Goal: Task Accomplishment & Management: Complete application form

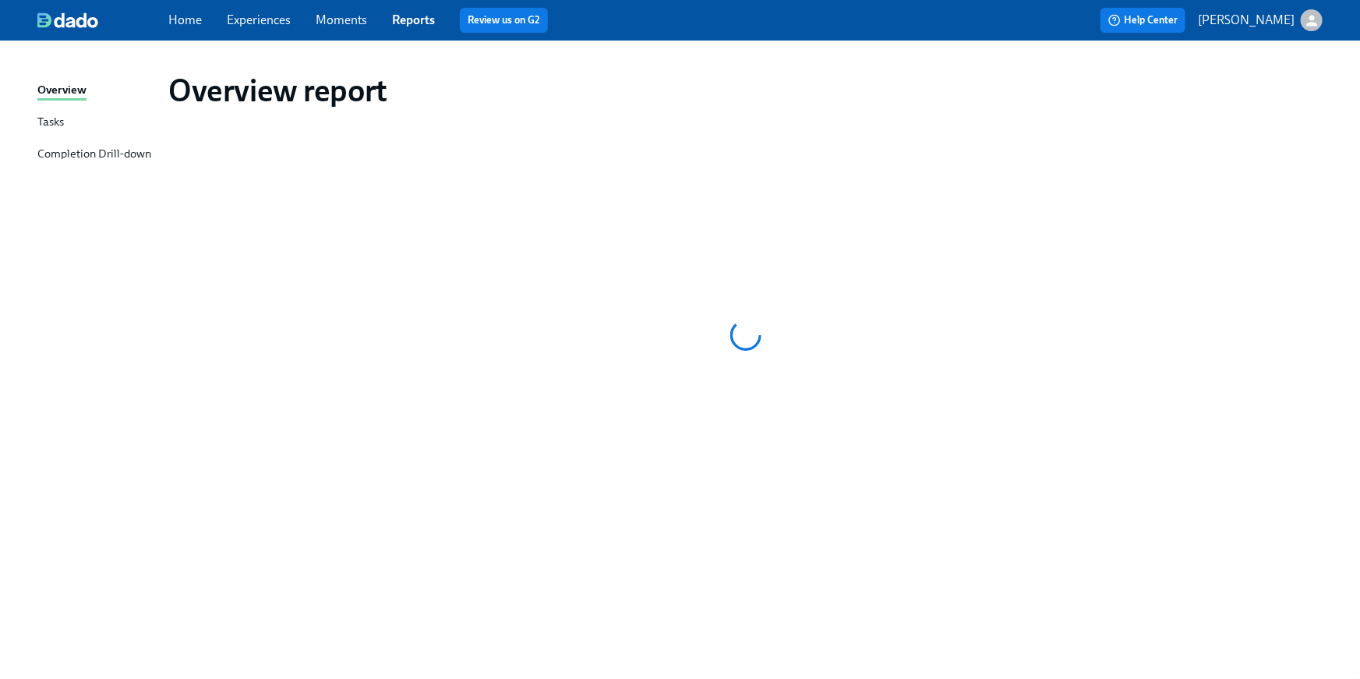
click at [175, 24] on link "Home" at bounding box center [185, 19] width 34 height 15
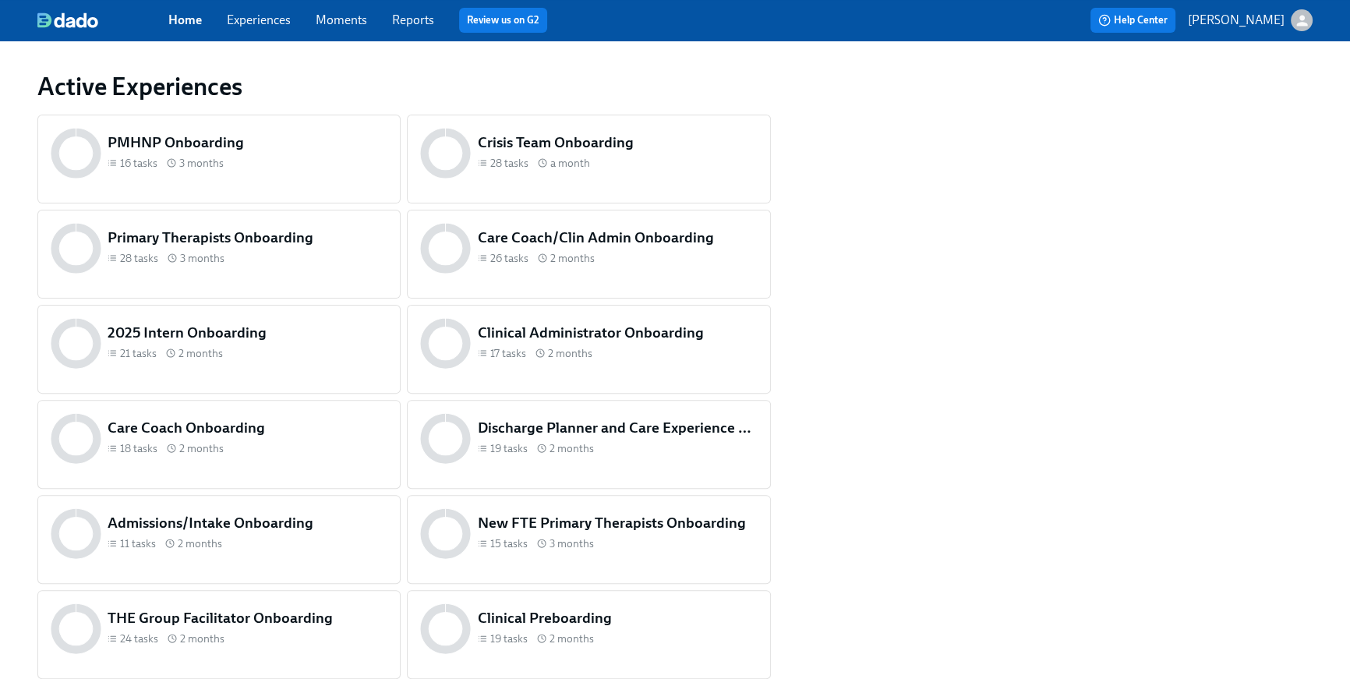
scroll to position [748, 0]
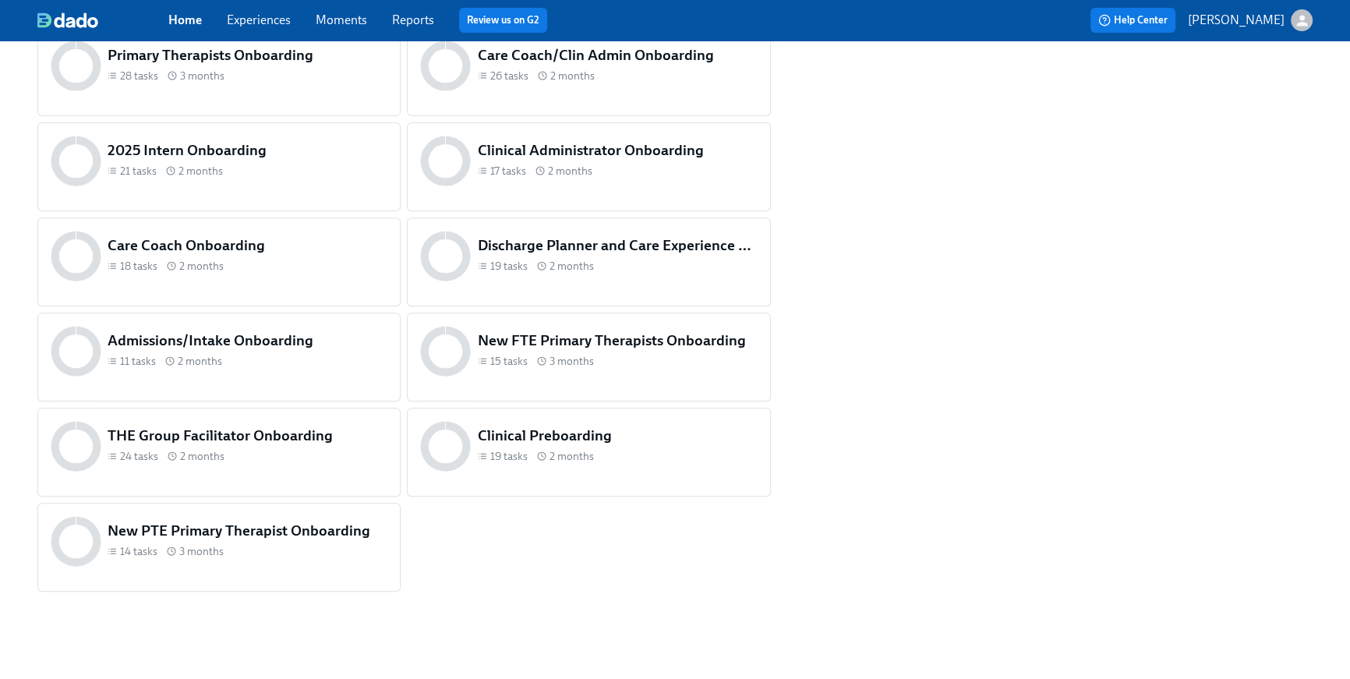
click at [290, 444] on h5 "THE Group Facilitator Onboarding" at bounding box center [248, 436] width 280 height 20
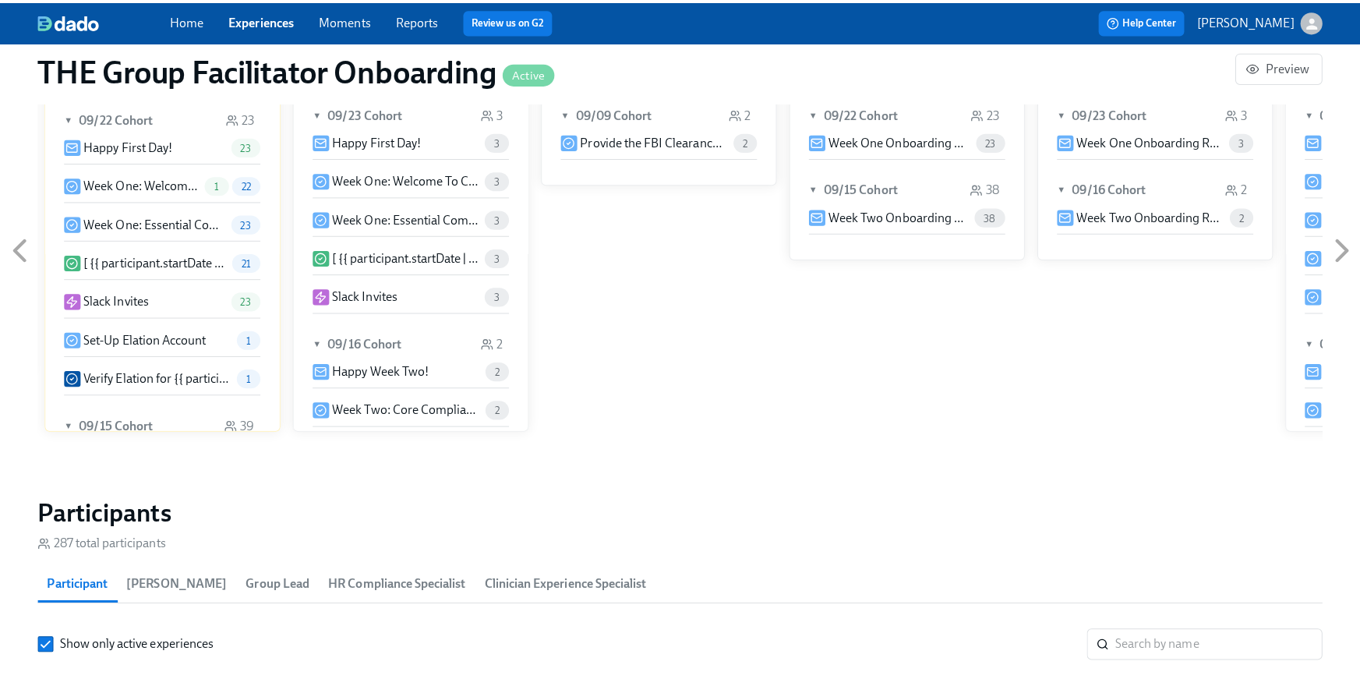
scroll to position [1177, 0]
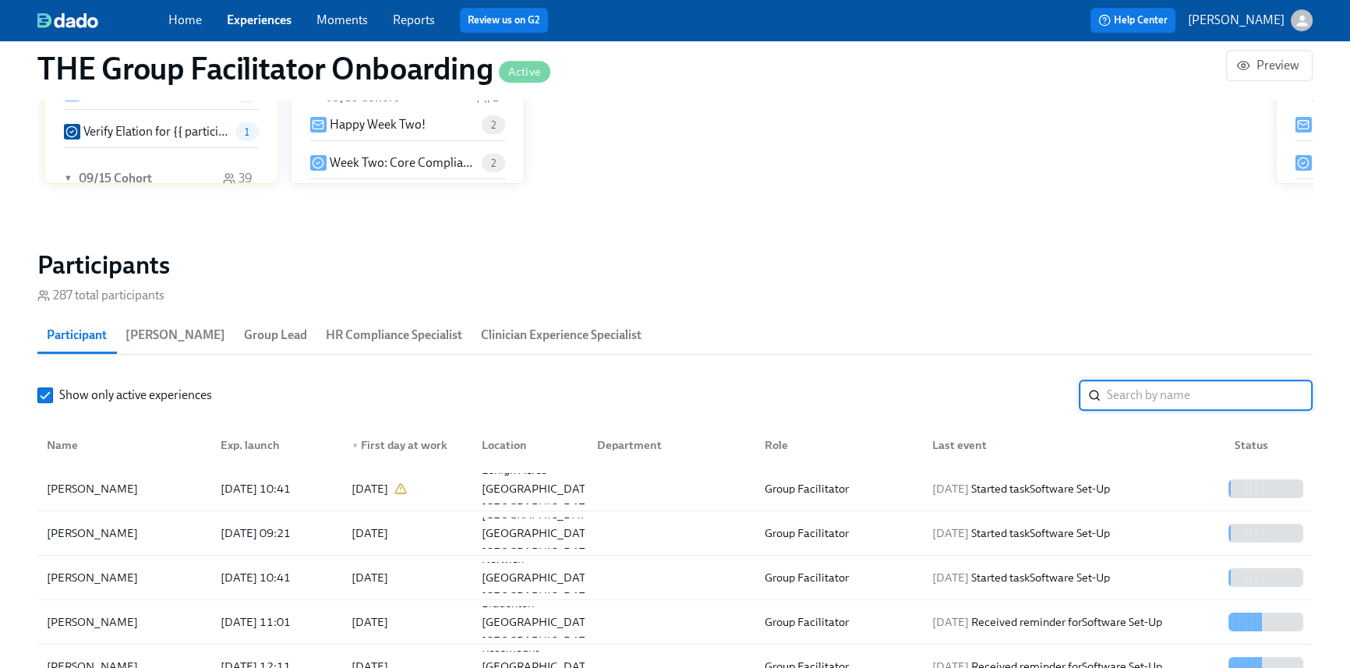
click at [1145, 393] on input "search" at bounding box center [1210, 395] width 206 height 31
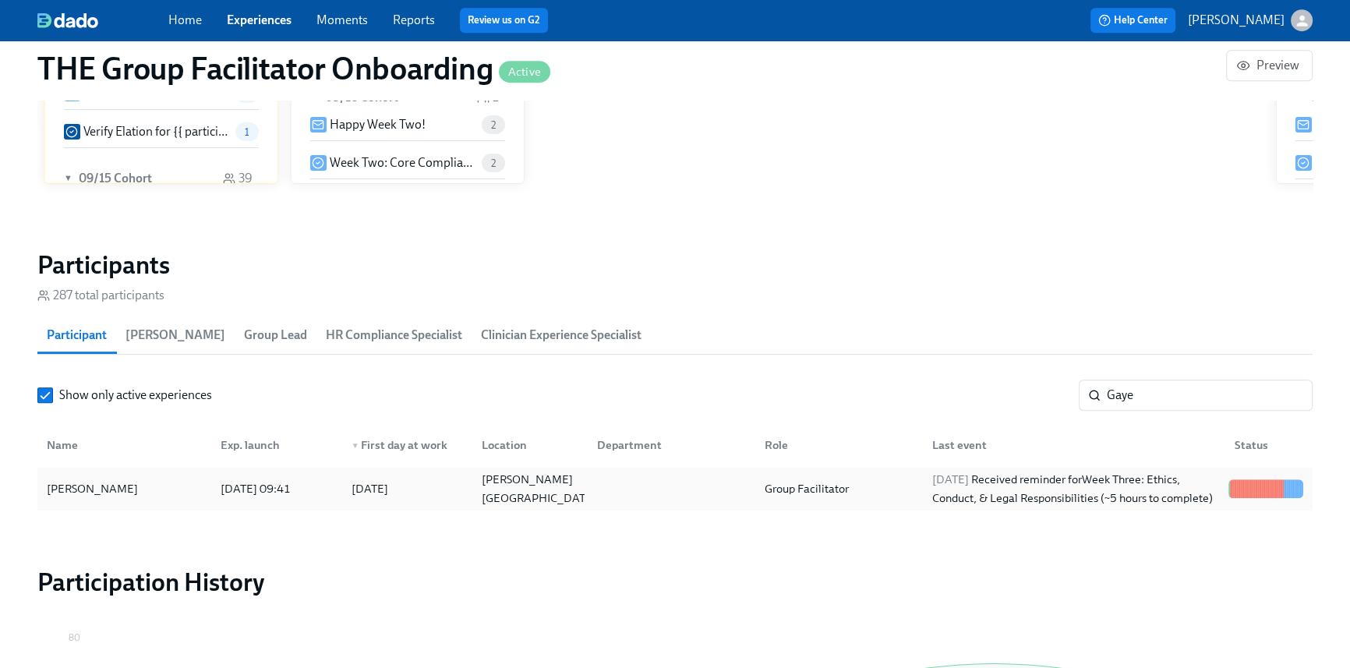
click at [1186, 467] on div "Gaye Dupre 2025/08/28 09:41 2025/09/02 Covington LA US Group Facilitator 2025/0…" at bounding box center [674, 489] width 1275 height 44
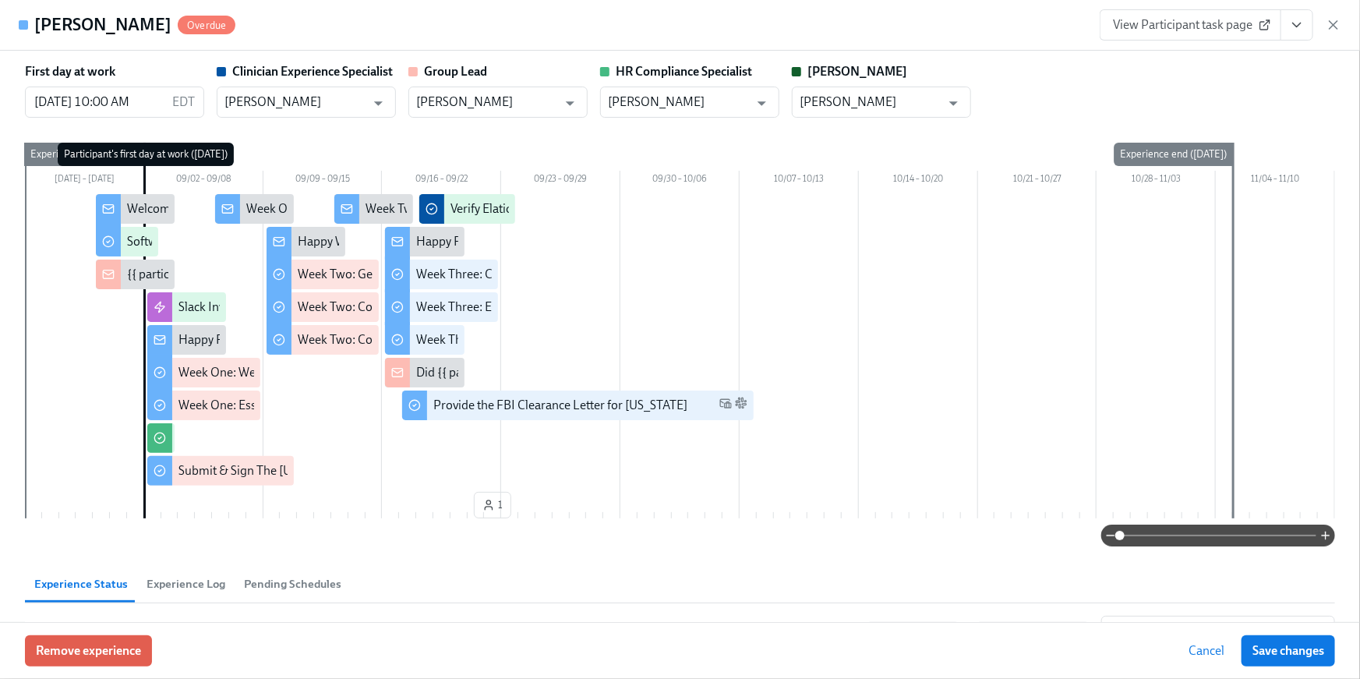
click at [1299, 29] on icon "View task page" at bounding box center [1297, 25] width 16 height 16
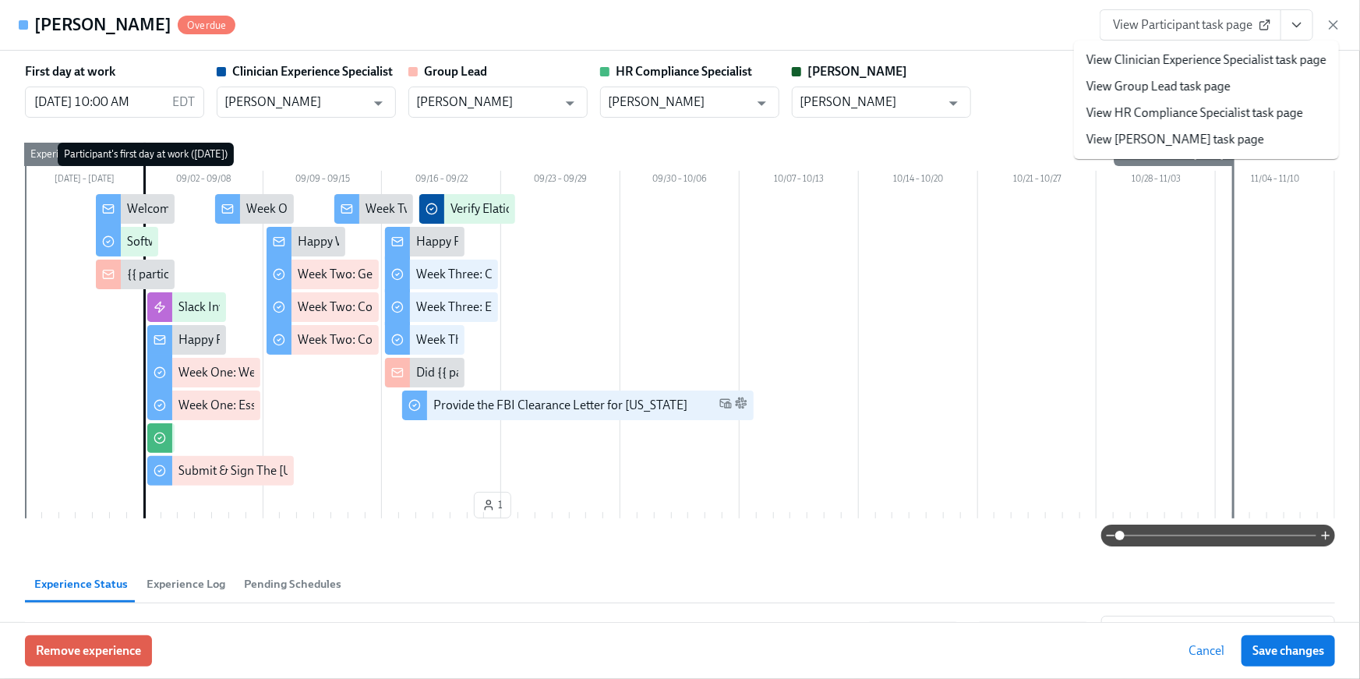
click at [1288, 114] on link "View HR Compliance Specialist task page" at bounding box center [1195, 112] width 217 height 17
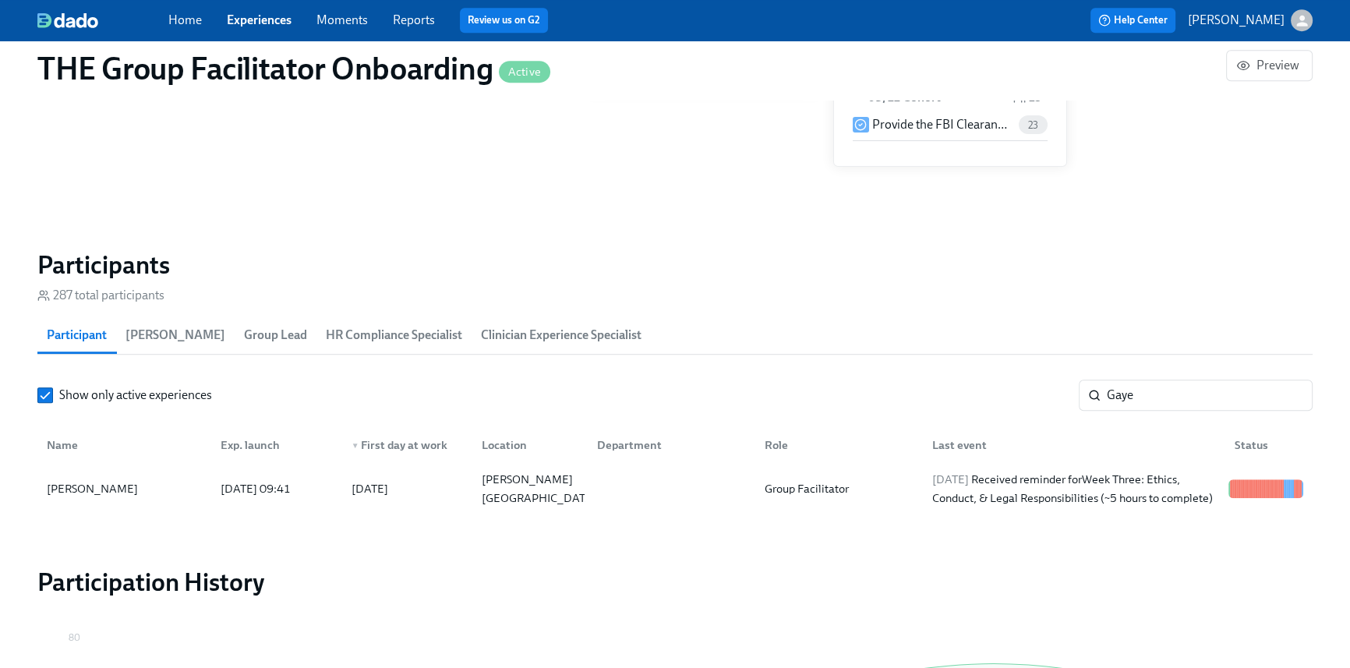
scroll to position [0, 21610]
drag, startPoint x: 1157, startPoint y: 398, endPoint x: 1101, endPoint y: 383, distance: 57.5
click at [1104, 384] on div "Gaye ​" at bounding box center [1196, 395] width 234 height 31
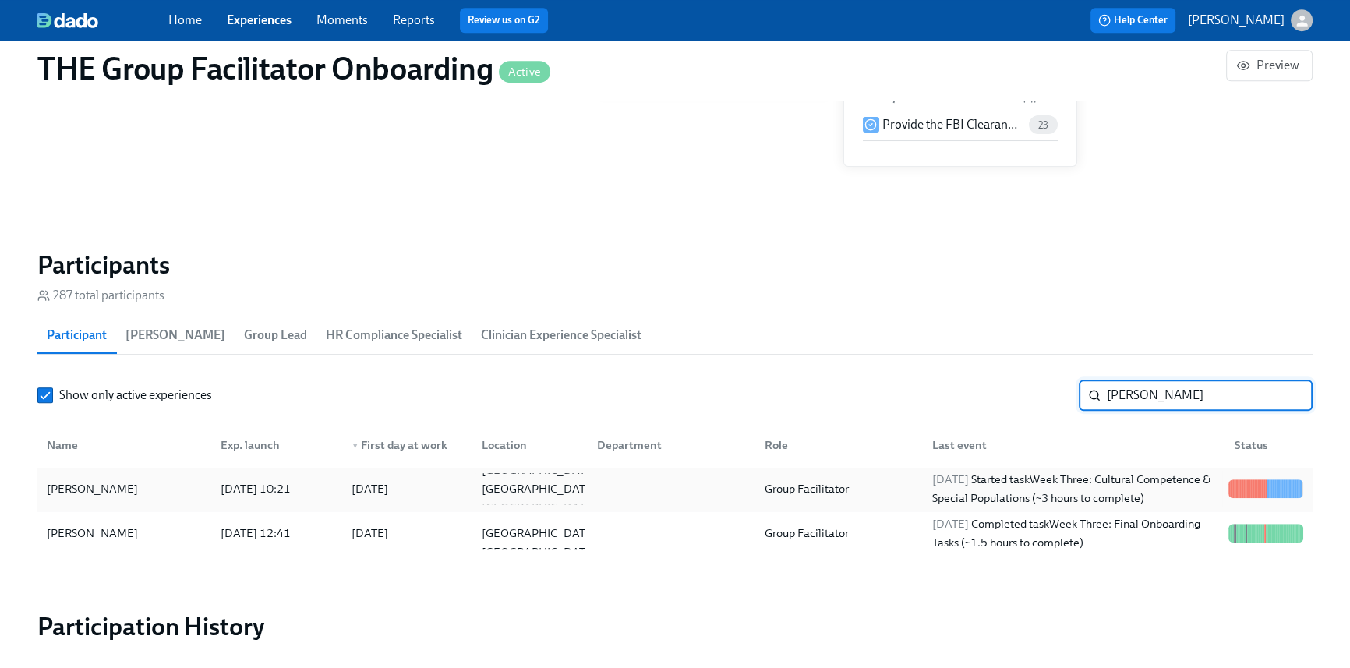
type input "thomas"
click at [1010, 493] on div "2025/09/22 Started task Week Three: Cultural Competence & Special Populations (…" at bounding box center [1074, 488] width 296 height 37
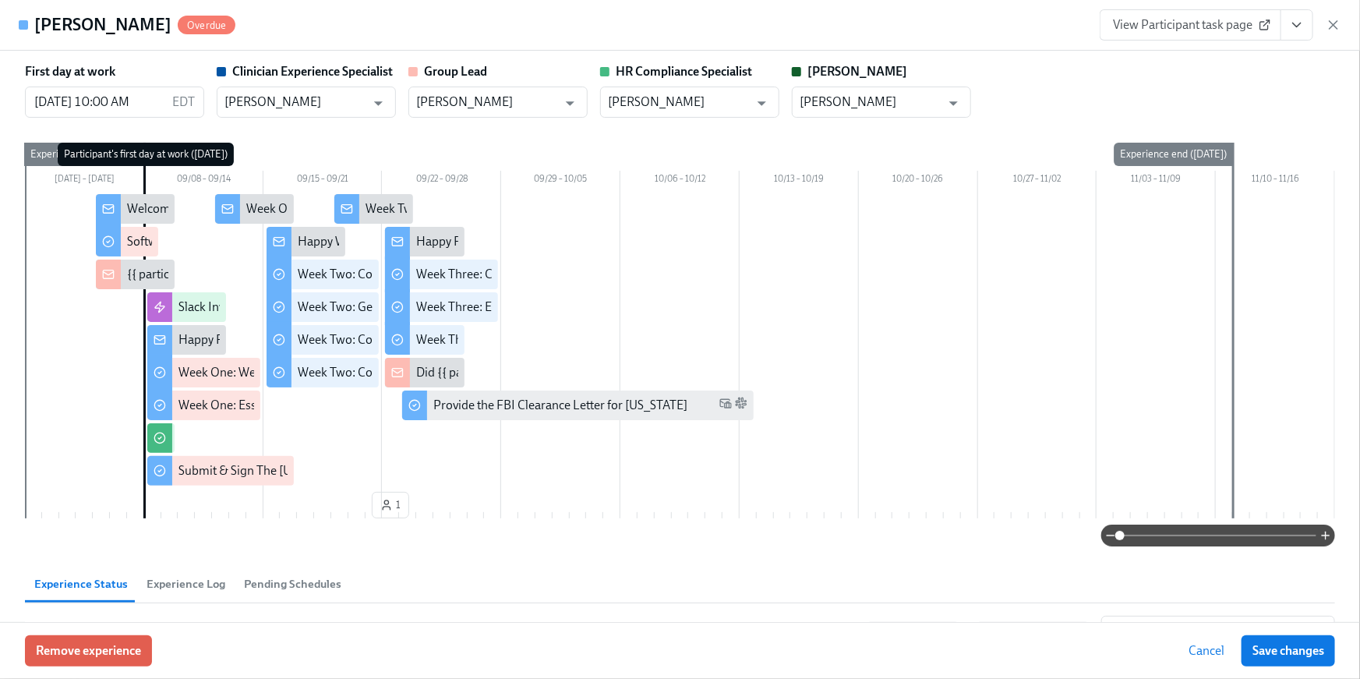
click at [1296, 28] on icon "View task page" at bounding box center [1297, 25] width 16 height 16
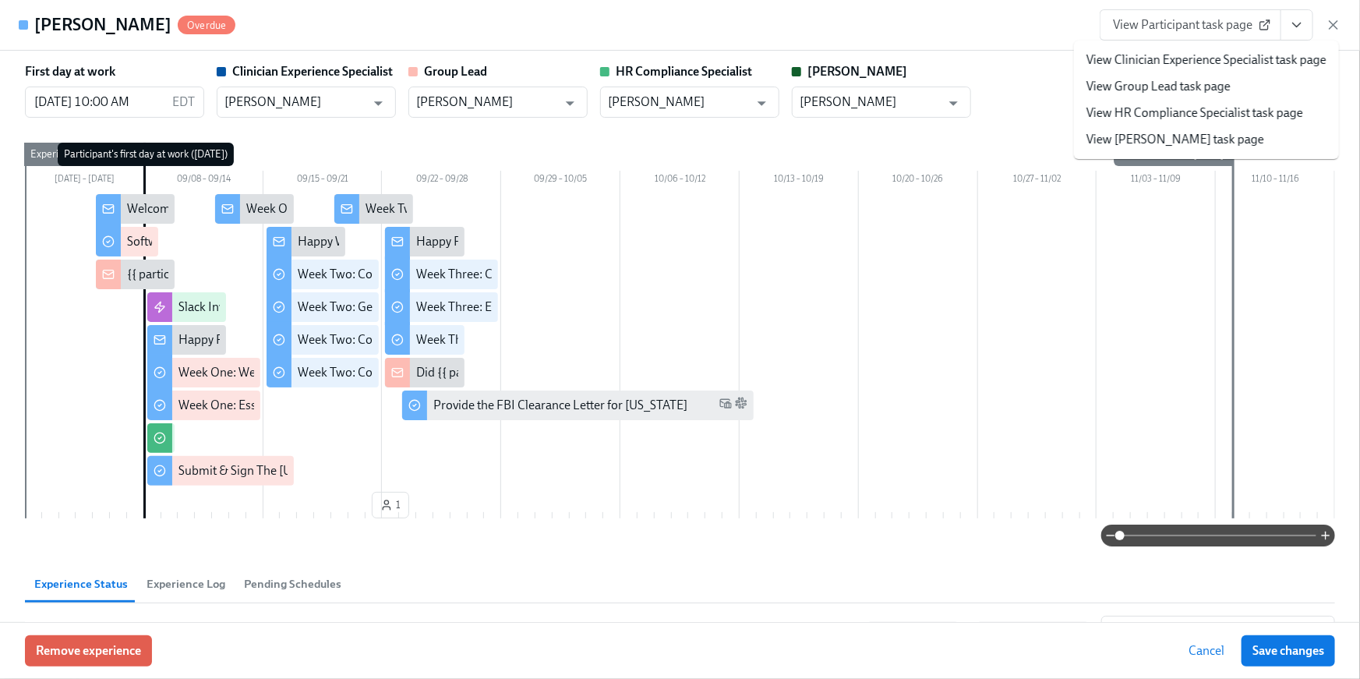
click at [1176, 120] on link "View HR Compliance Specialist task page" at bounding box center [1195, 112] width 217 height 17
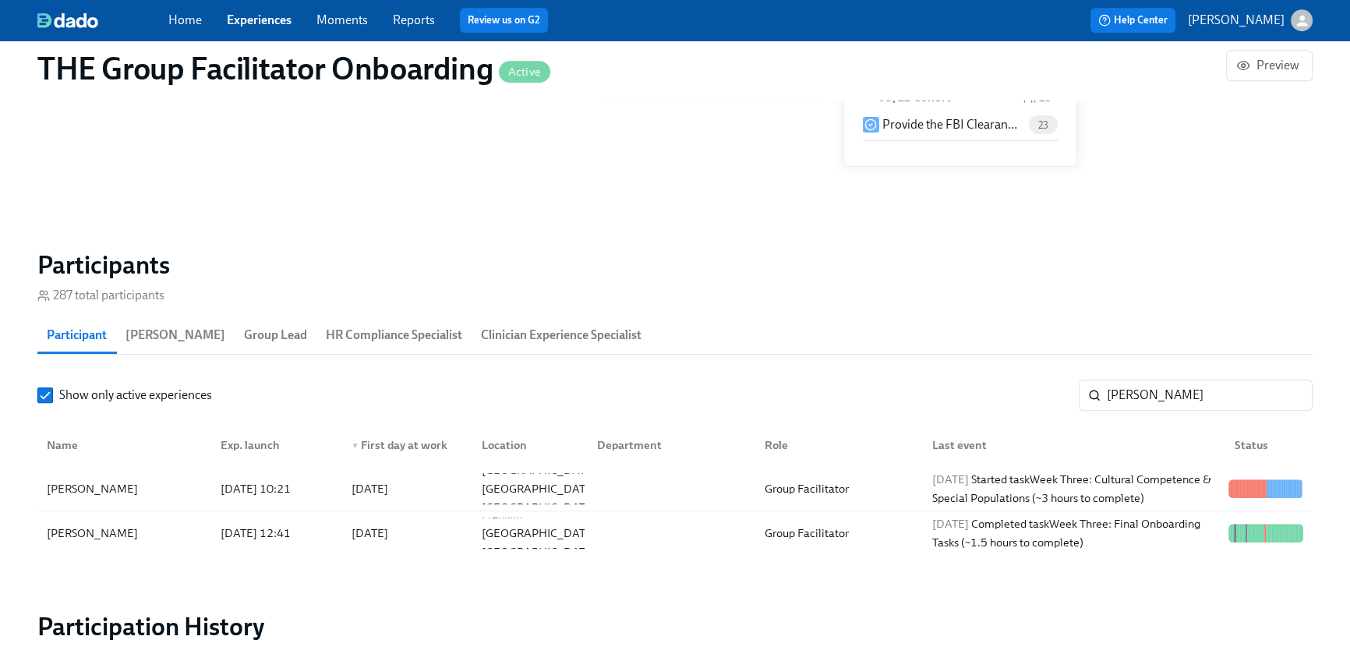
click at [177, 28] on span "Home" at bounding box center [185, 20] width 34 height 17
click at [175, 19] on link "Home" at bounding box center [185, 19] width 34 height 15
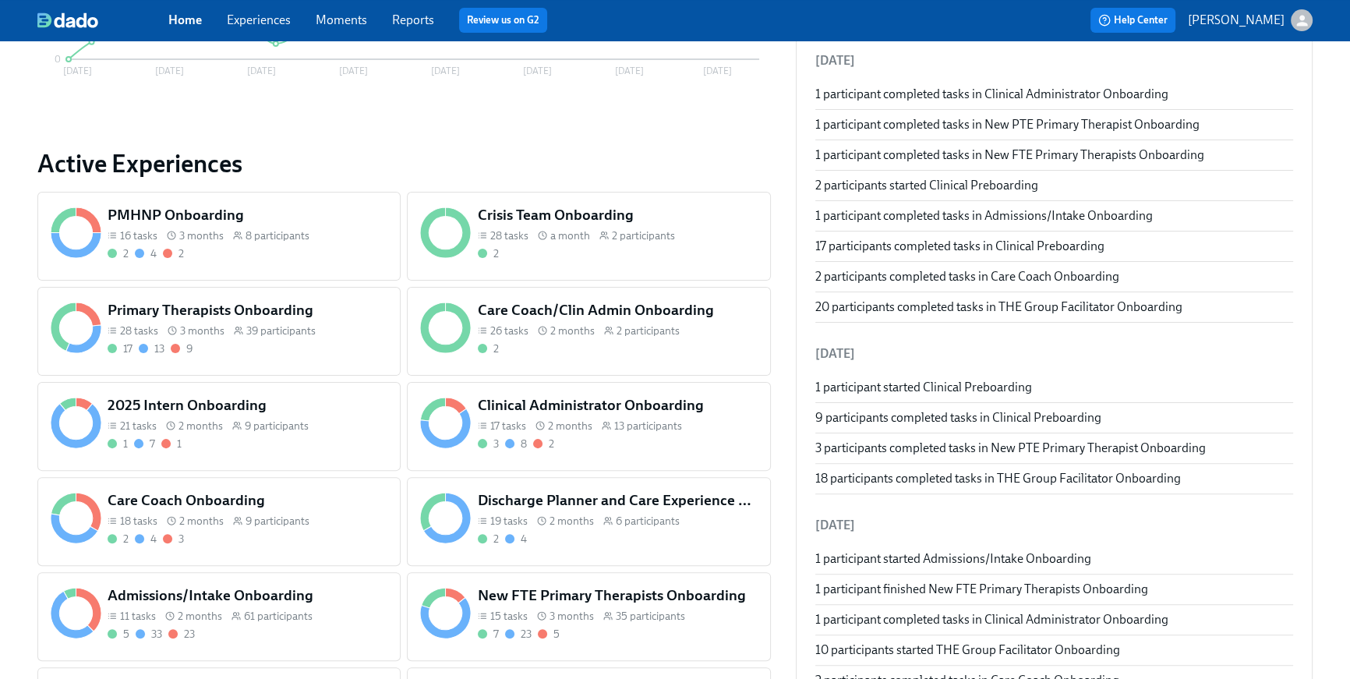
scroll to position [494, 0]
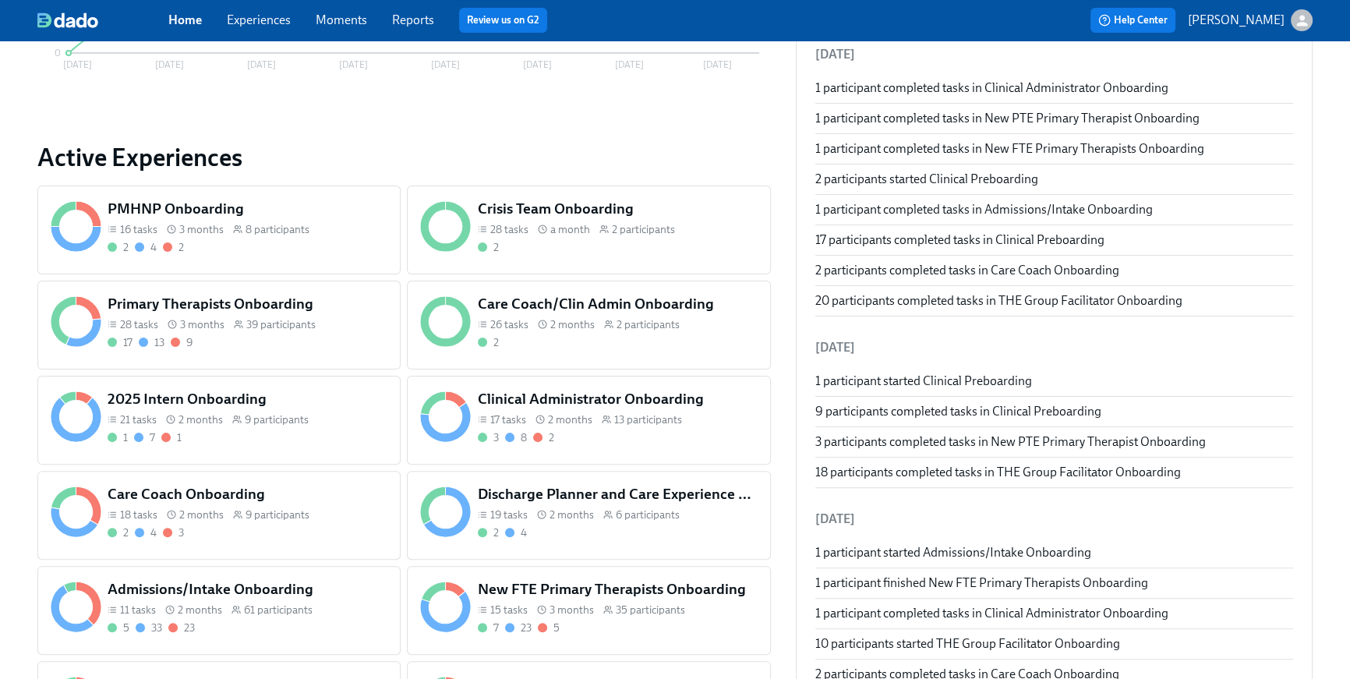
click at [190, 597] on h5 "Admissions/Intake Onboarding" at bounding box center [248, 589] width 280 height 20
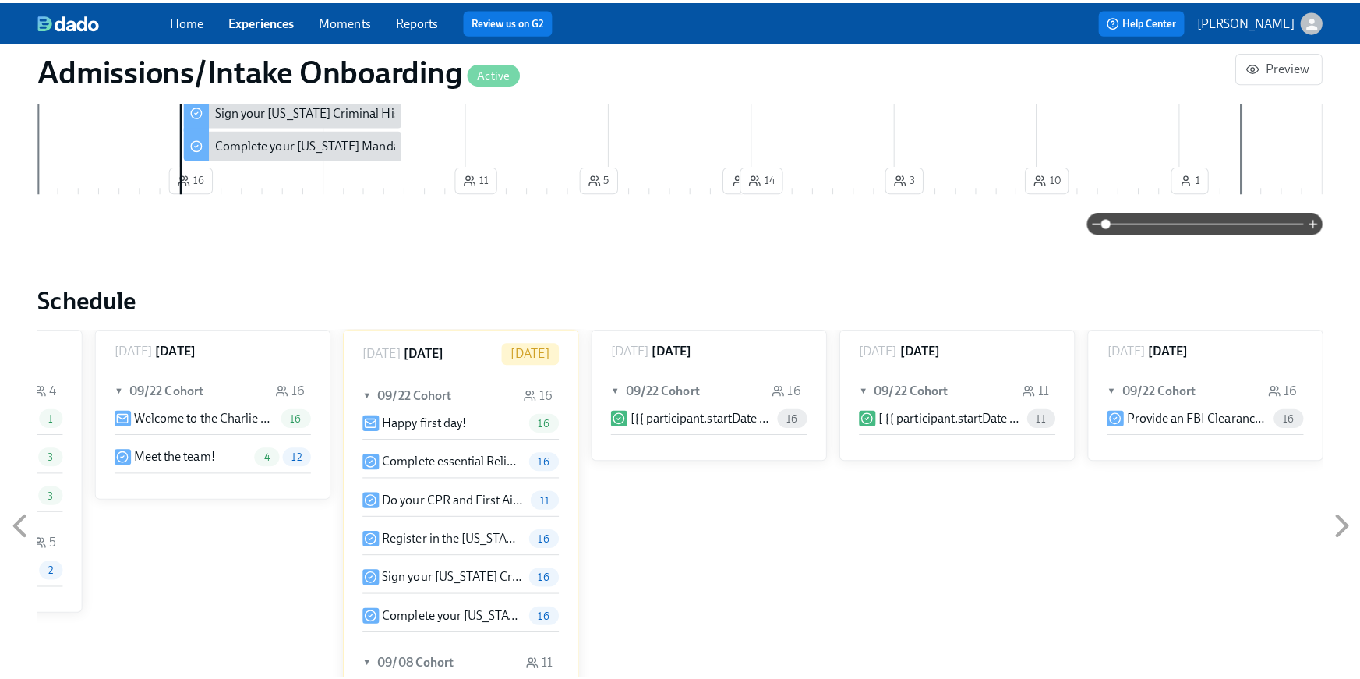
scroll to position [1062, 0]
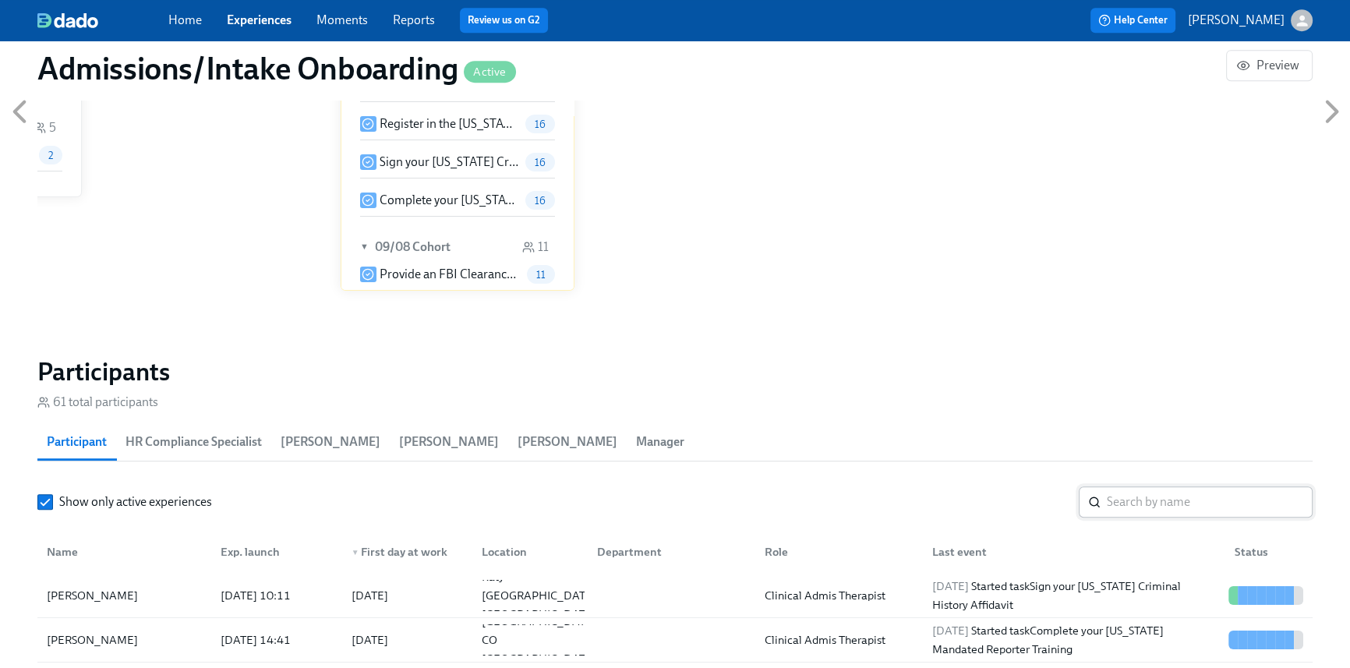
click at [1147, 505] on input "search" at bounding box center [1210, 501] width 206 height 31
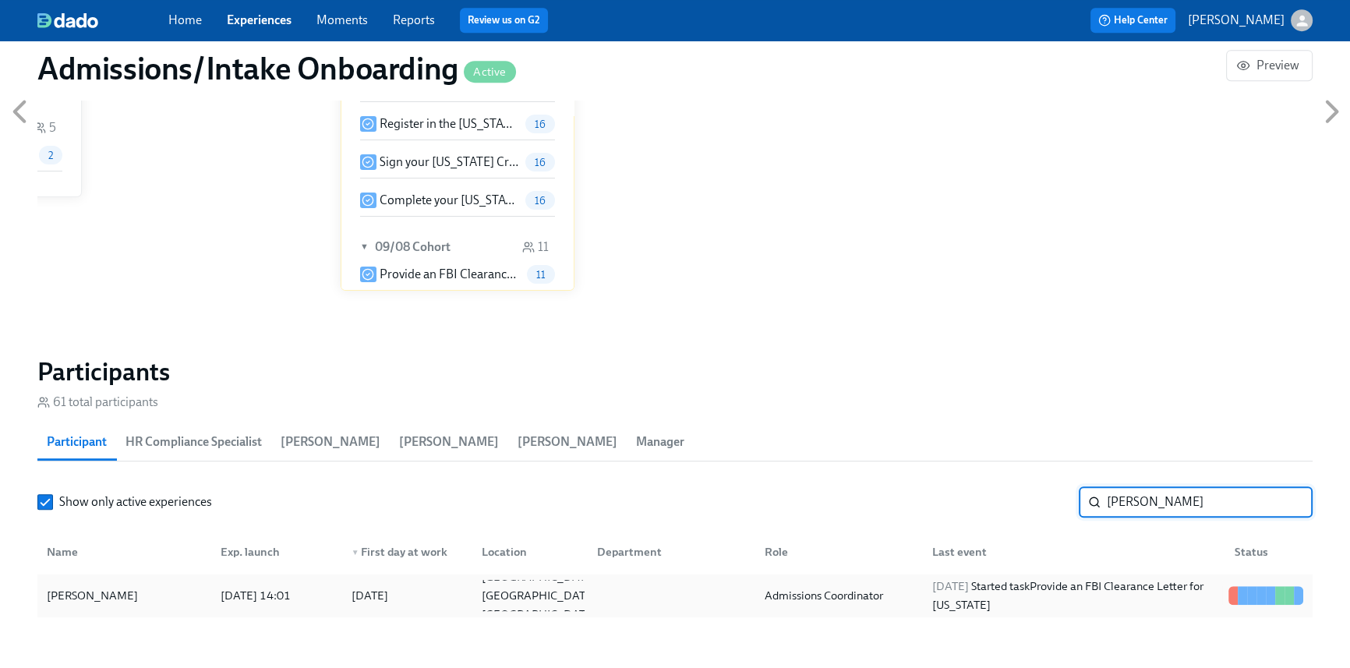
type input "owen"
click at [685, 613] on div "Owen Bates 2025/08/28 14:01 2025/09/02 St. Petersburg FL US Admissions Coordina…" at bounding box center [674, 596] width 1275 height 44
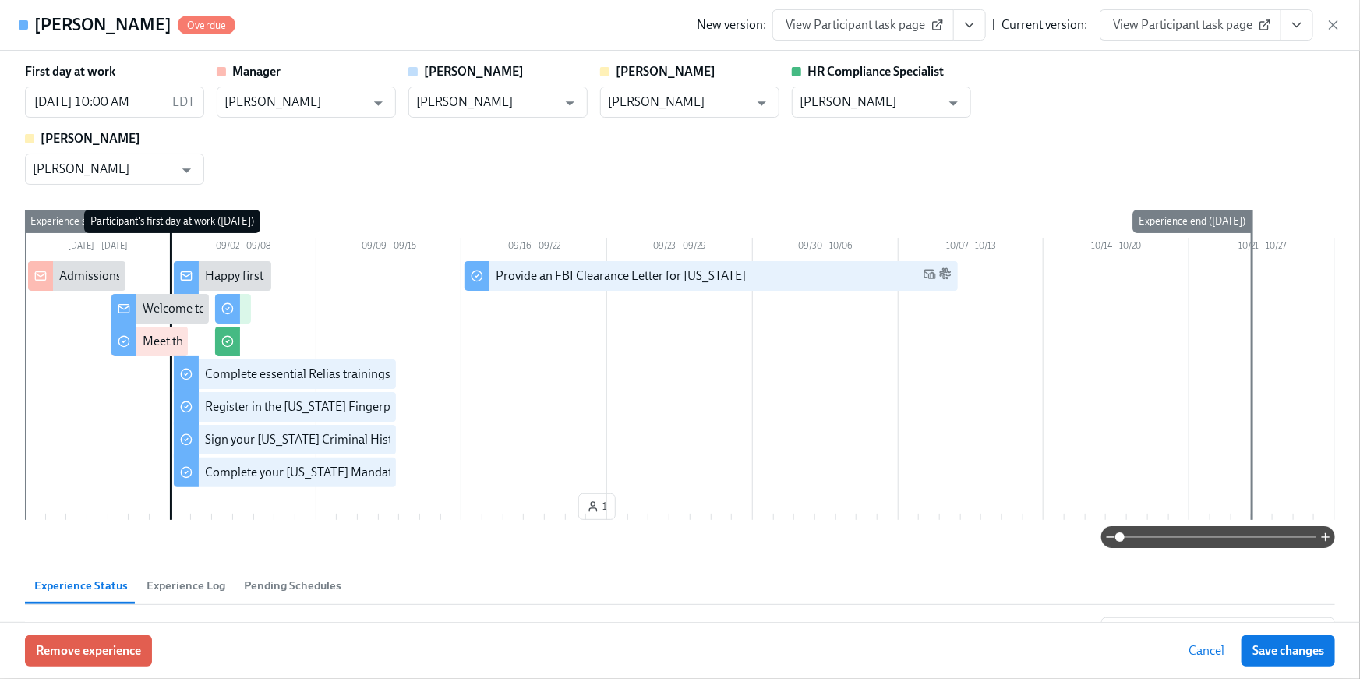
drag, startPoint x: 1313, startPoint y: 14, endPoint x: 1310, endPoint y: 22, distance: 8.4
click at [1310, 19] on div "New version: View Participant task page | Current version: View Participant tas…" at bounding box center [1019, 24] width 645 height 31
click at [1308, 24] on button "View task page" at bounding box center [1297, 24] width 33 height 31
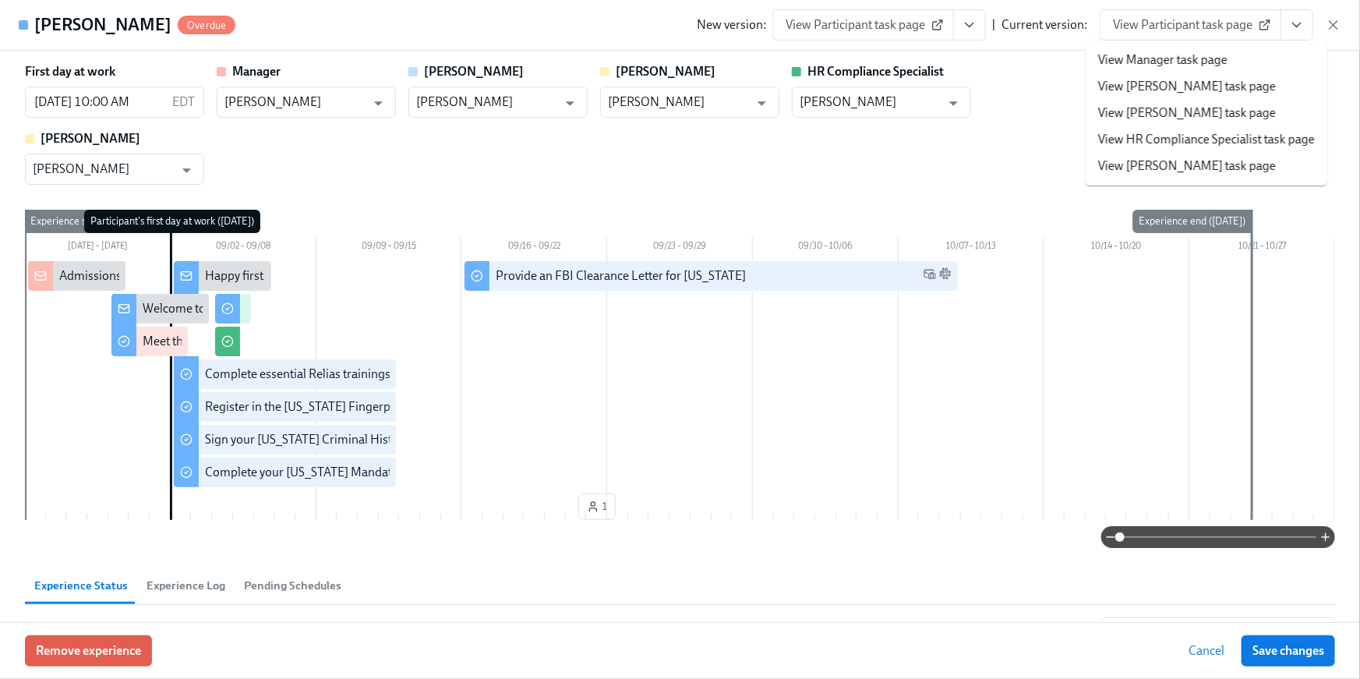
click at [1281, 141] on link "View HR Compliance Specialist task page" at bounding box center [1206, 139] width 217 height 17
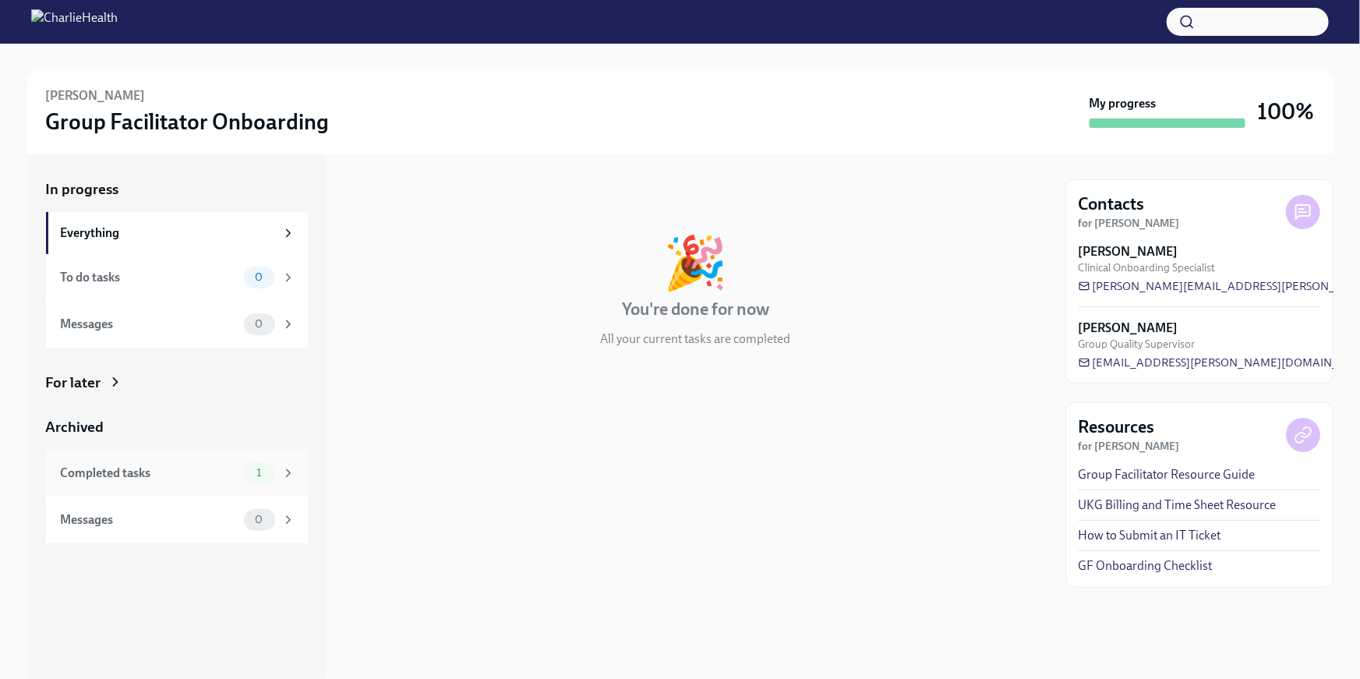
click at [188, 477] on div "Completed tasks" at bounding box center [149, 473] width 177 height 17
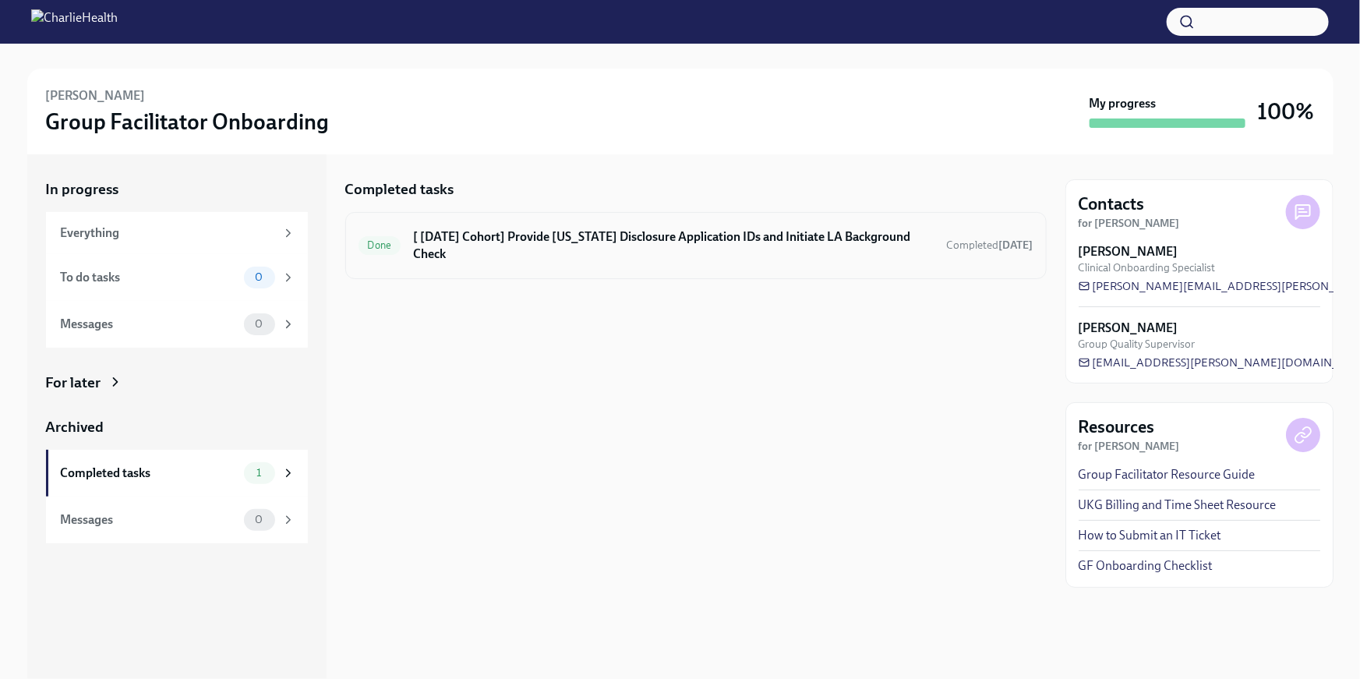
click at [592, 235] on h6 "[ [DATE] Cohort] Provide [US_STATE] Disclosure Application IDs and Initiate LA …" at bounding box center [673, 245] width 521 height 34
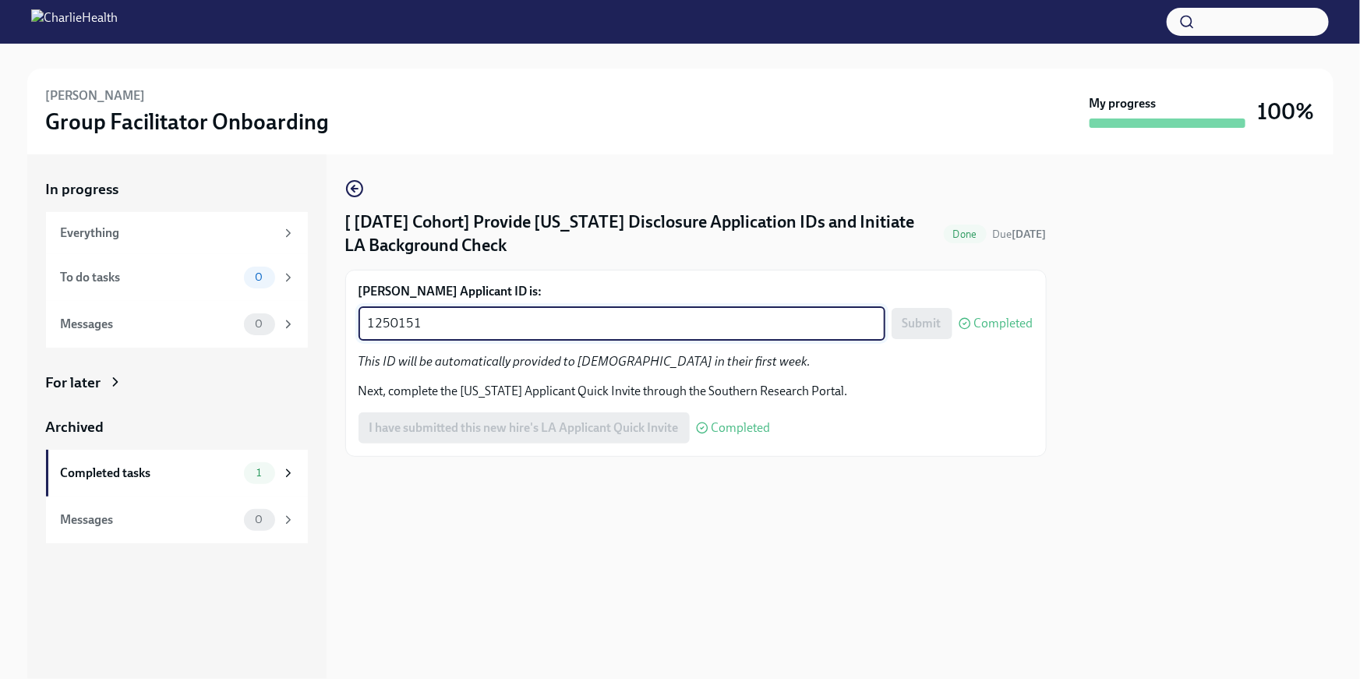
drag, startPoint x: 563, startPoint y: 327, endPoint x: 309, endPoint y: 324, distance: 254.2
click at [309, 324] on div "In progress Everything To do tasks 0 Messages 0 For later Archived Completed ta…" at bounding box center [680, 416] width 1306 height 525
paste textarea "1830"
type textarea "1251830"
click at [922, 327] on span "Submit" at bounding box center [922, 324] width 39 height 16
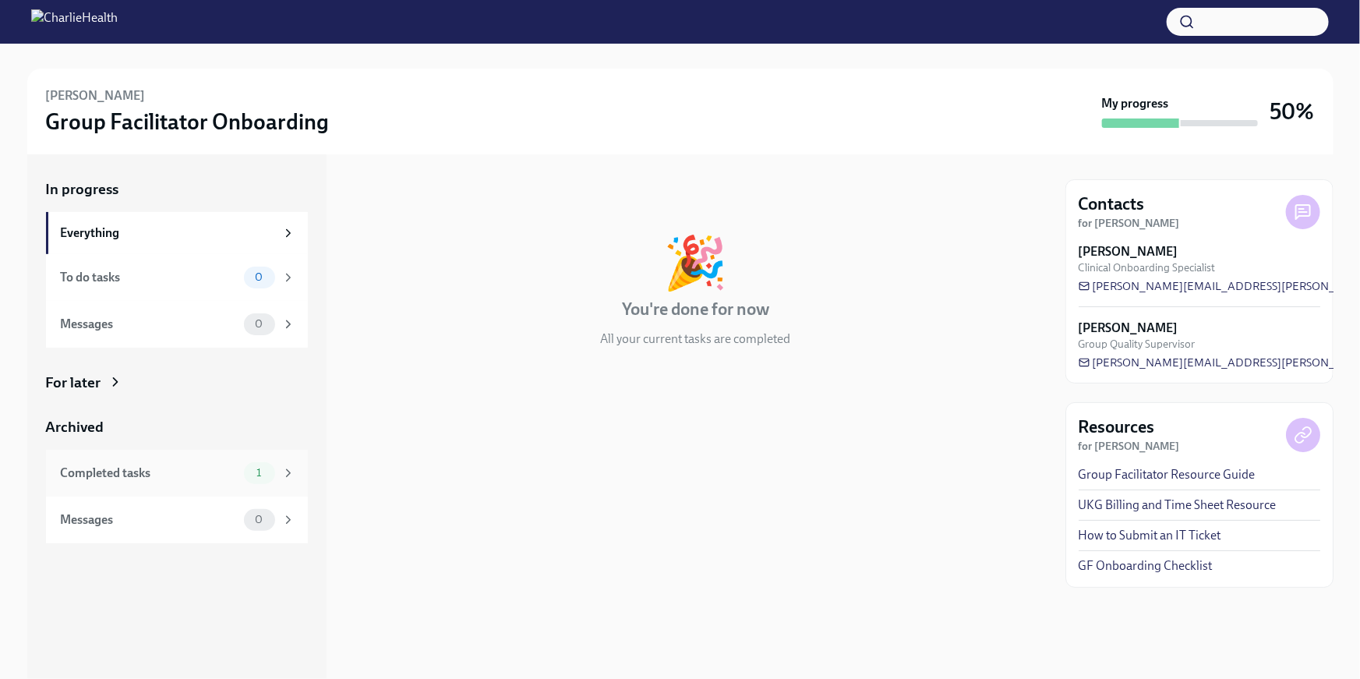
click at [133, 466] on div "Completed tasks" at bounding box center [149, 473] width 177 height 17
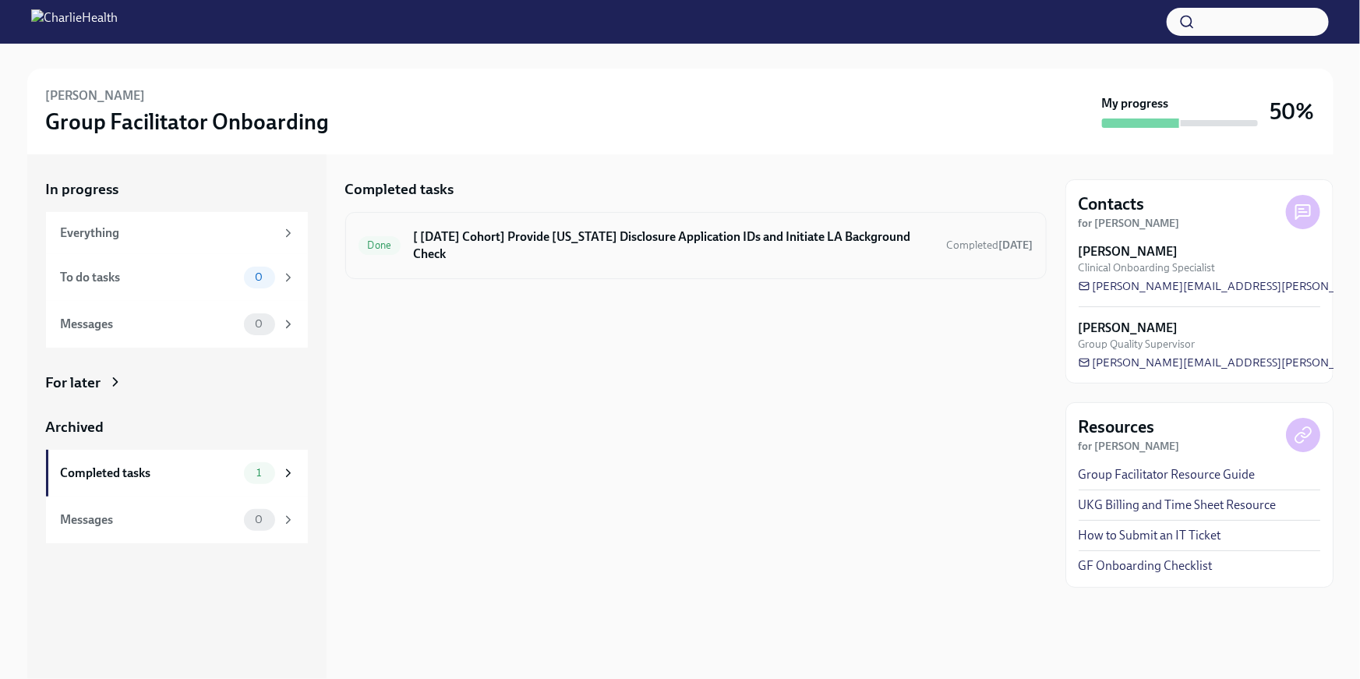
click at [736, 242] on h6 "[ [DATE] Cohort] Provide [US_STATE] Disclosure Application IDs and Initiate LA …" at bounding box center [673, 245] width 521 height 34
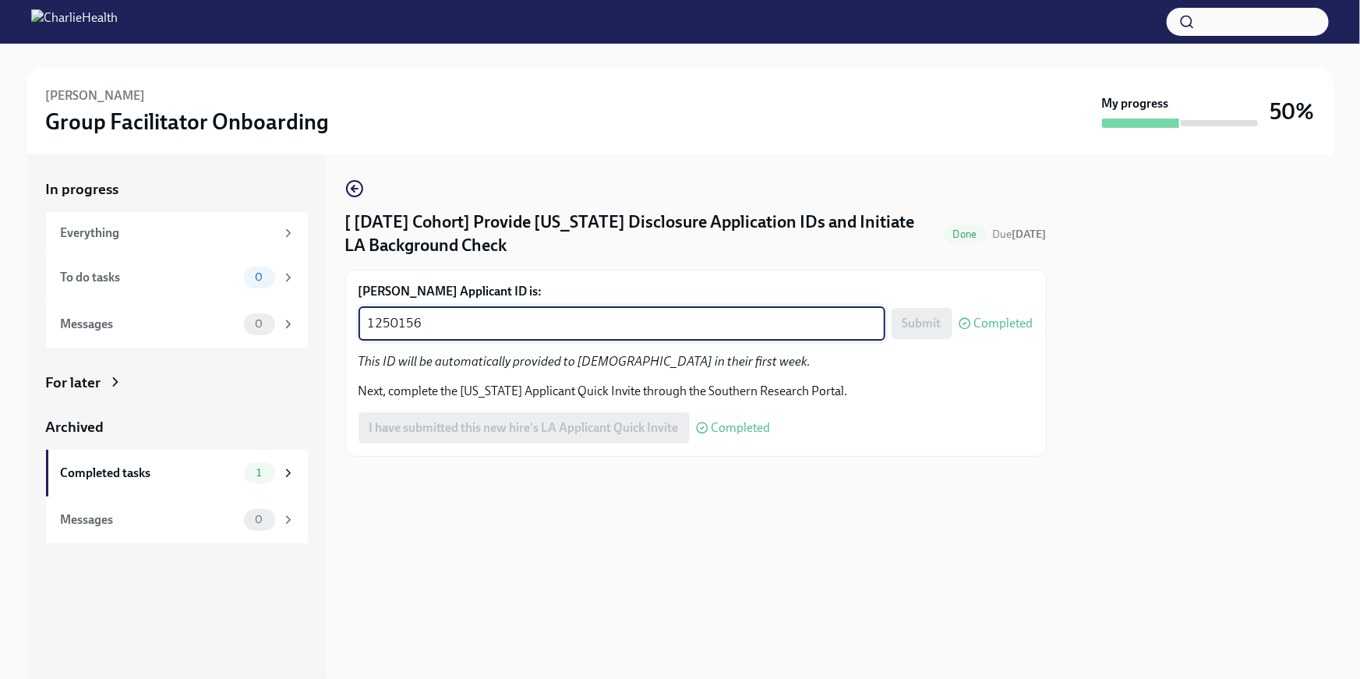
drag, startPoint x: 556, startPoint y: 320, endPoint x: 331, endPoint y: 313, distance: 224.6
click at [331, 313] on div "In progress Everything To do tasks 0 Messages 0 For later Archived Completed ta…" at bounding box center [680, 416] width 1306 height 525
paste textarea "1811"
type textarea "1251811"
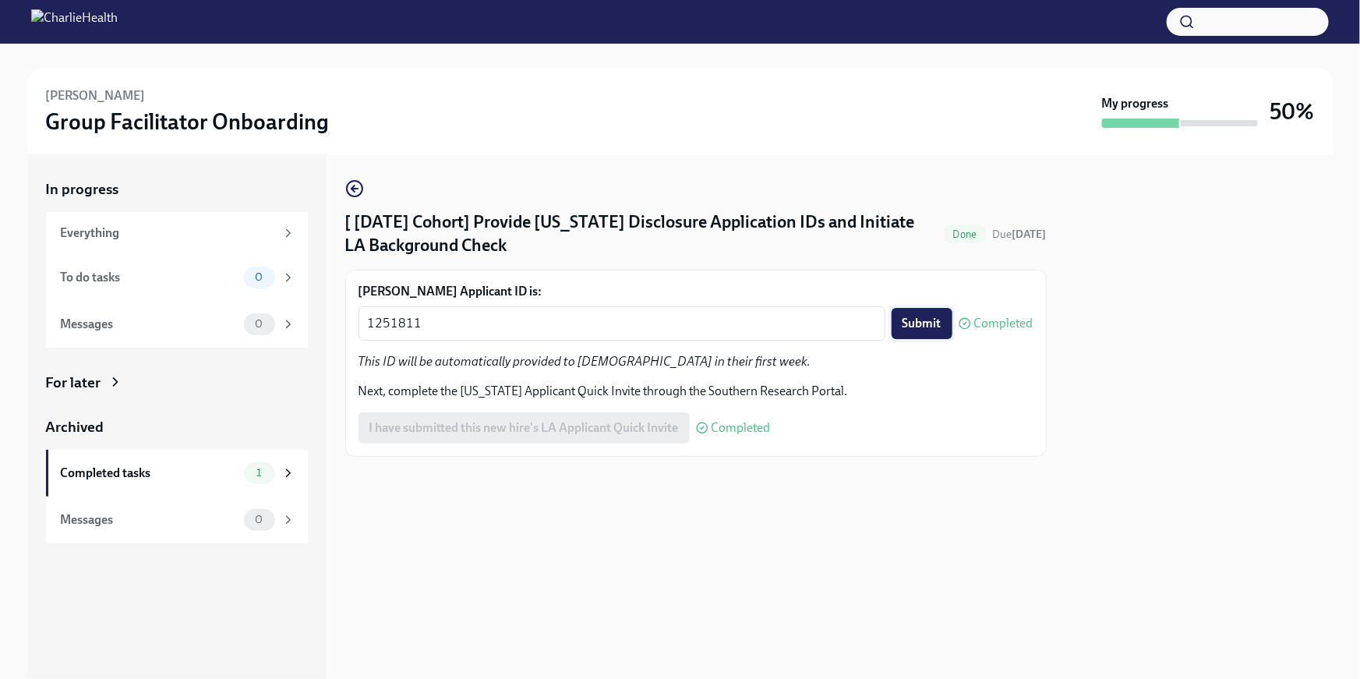
click at [900, 330] on button "Submit" at bounding box center [922, 323] width 61 height 31
